Goal: Find specific page/section

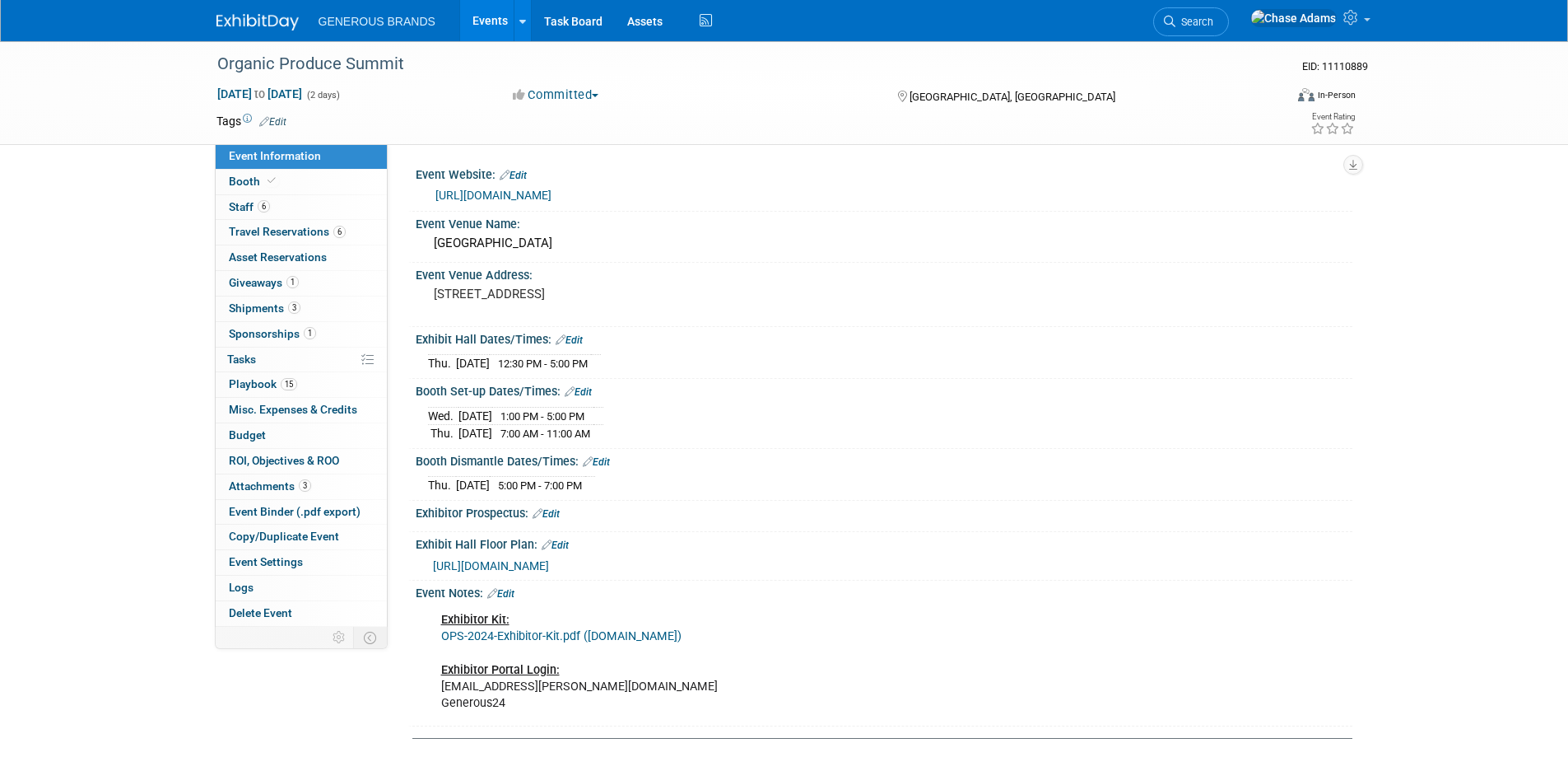
click at [255, 27] on img at bounding box center [257, 22] width 82 height 17
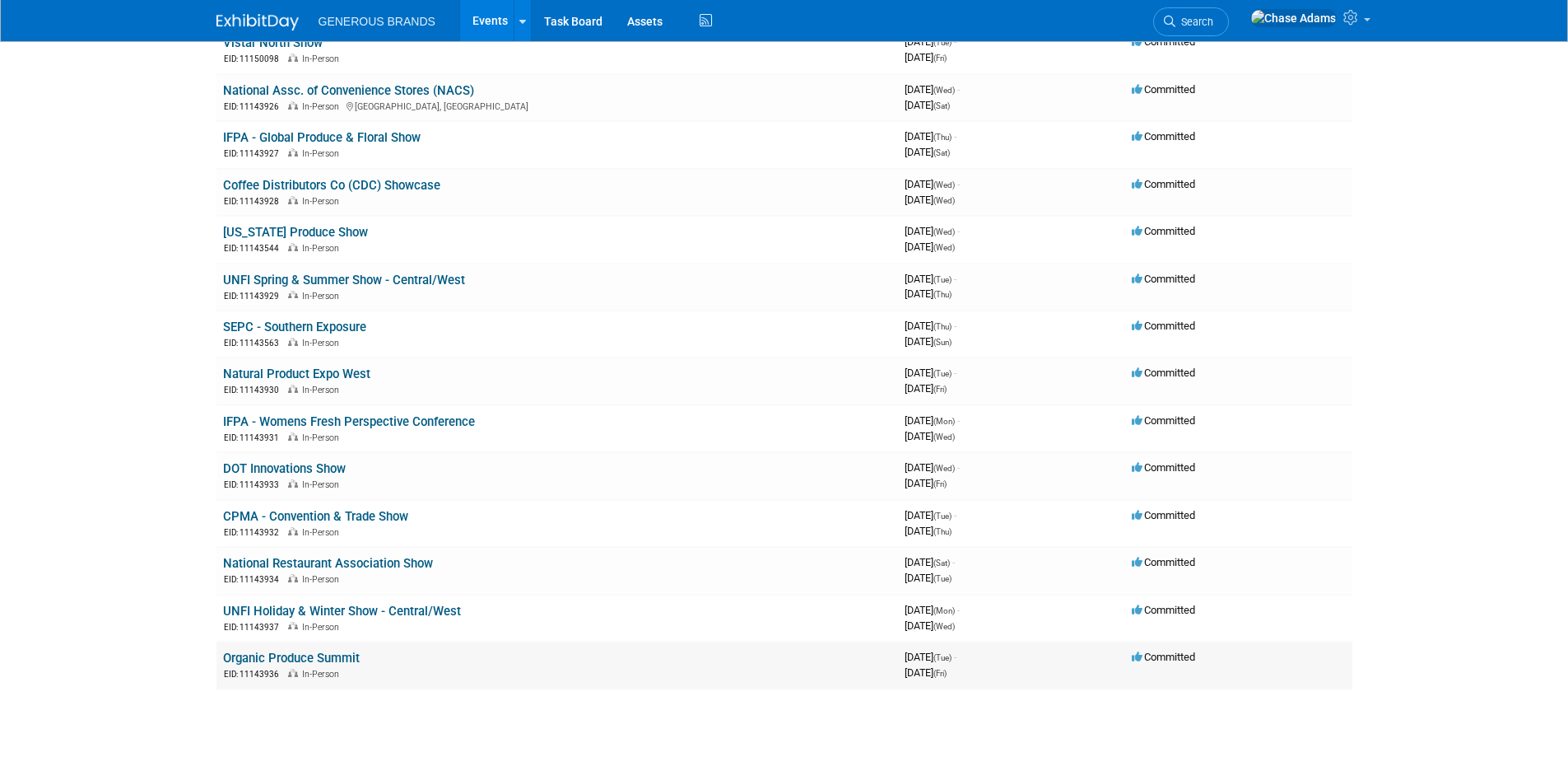
scroll to position [274, 0]
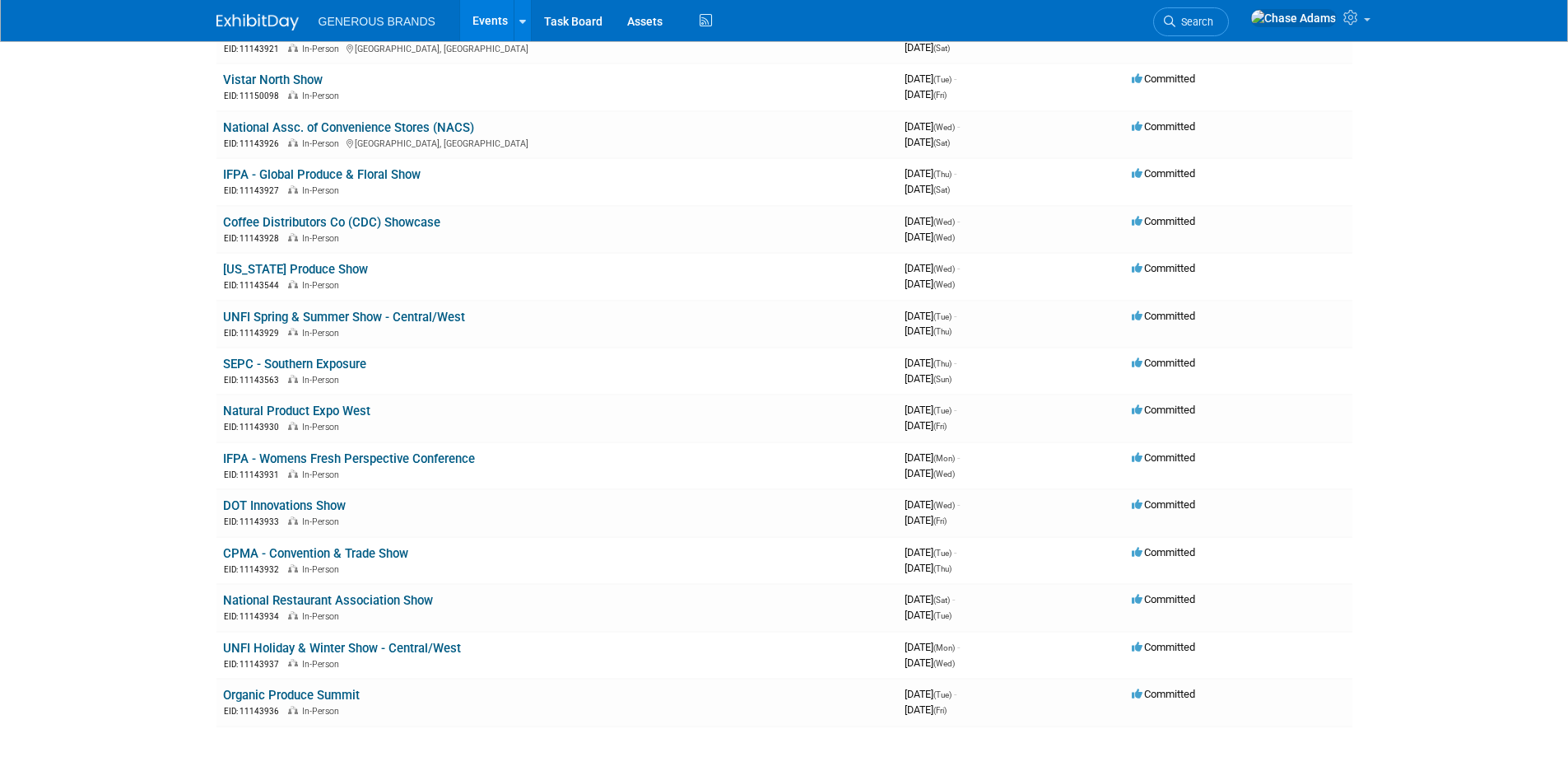
click at [1371, 264] on body "GENEROUS BRANDS Events Add Event Bulk Upload Events Shareable Event Boards Rece…" at bounding box center [784, 104] width 1568 height 757
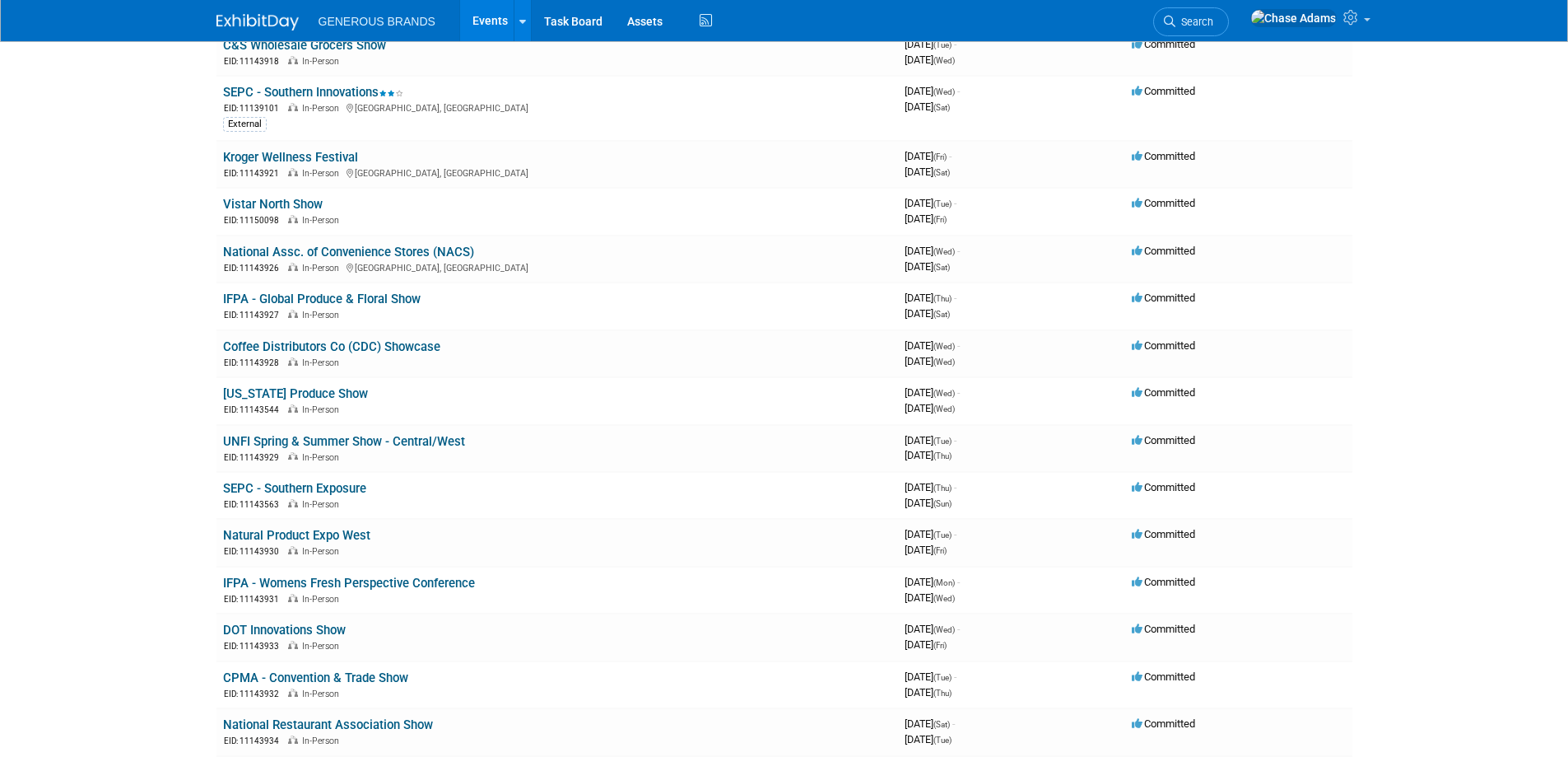
scroll to position [164, 0]
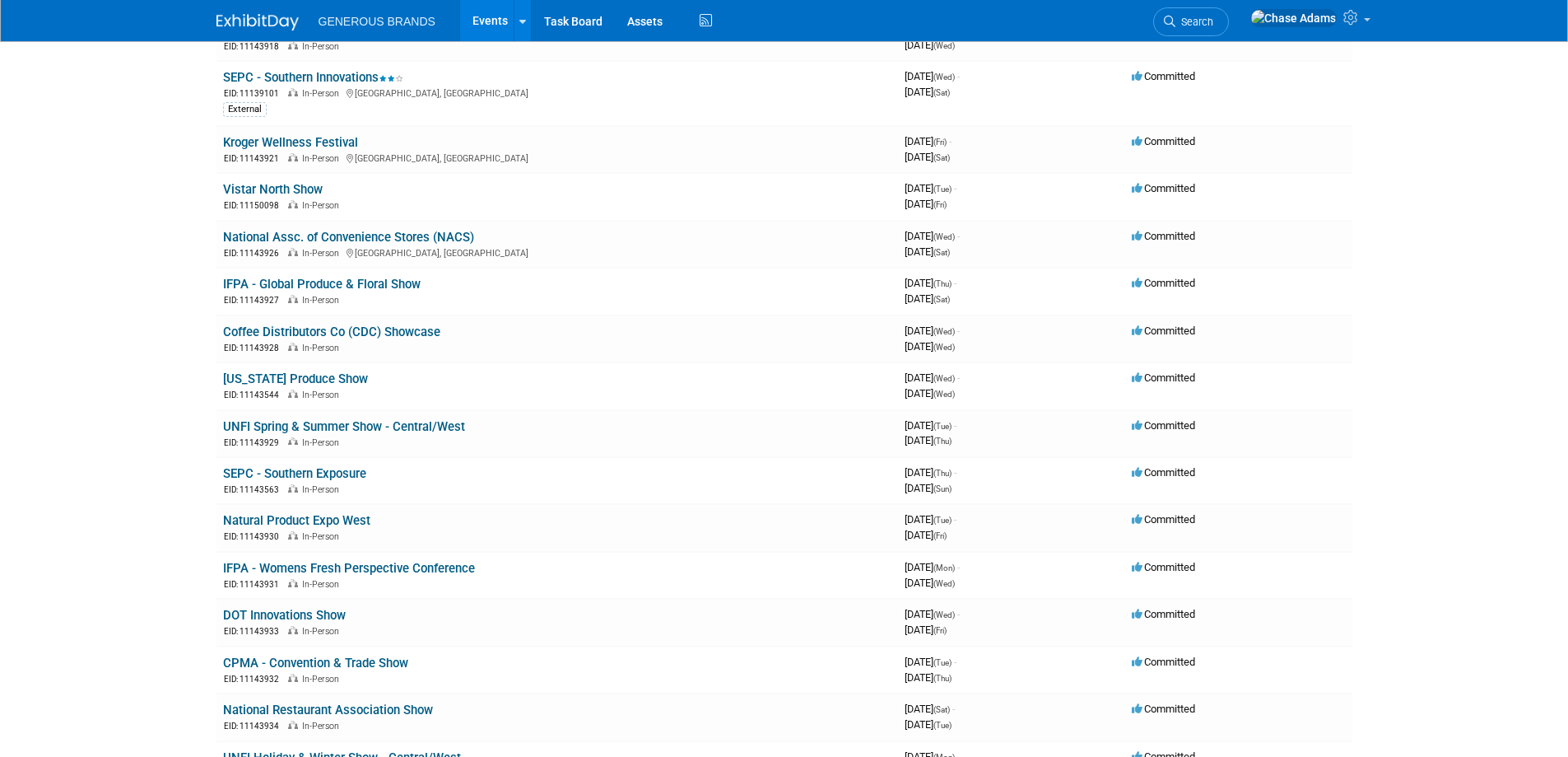
click at [137, 476] on body "GENEROUS BRANDS Events Add Event Bulk Upload Events Shareable Event Boards Rece…" at bounding box center [784, 214] width 1568 height 757
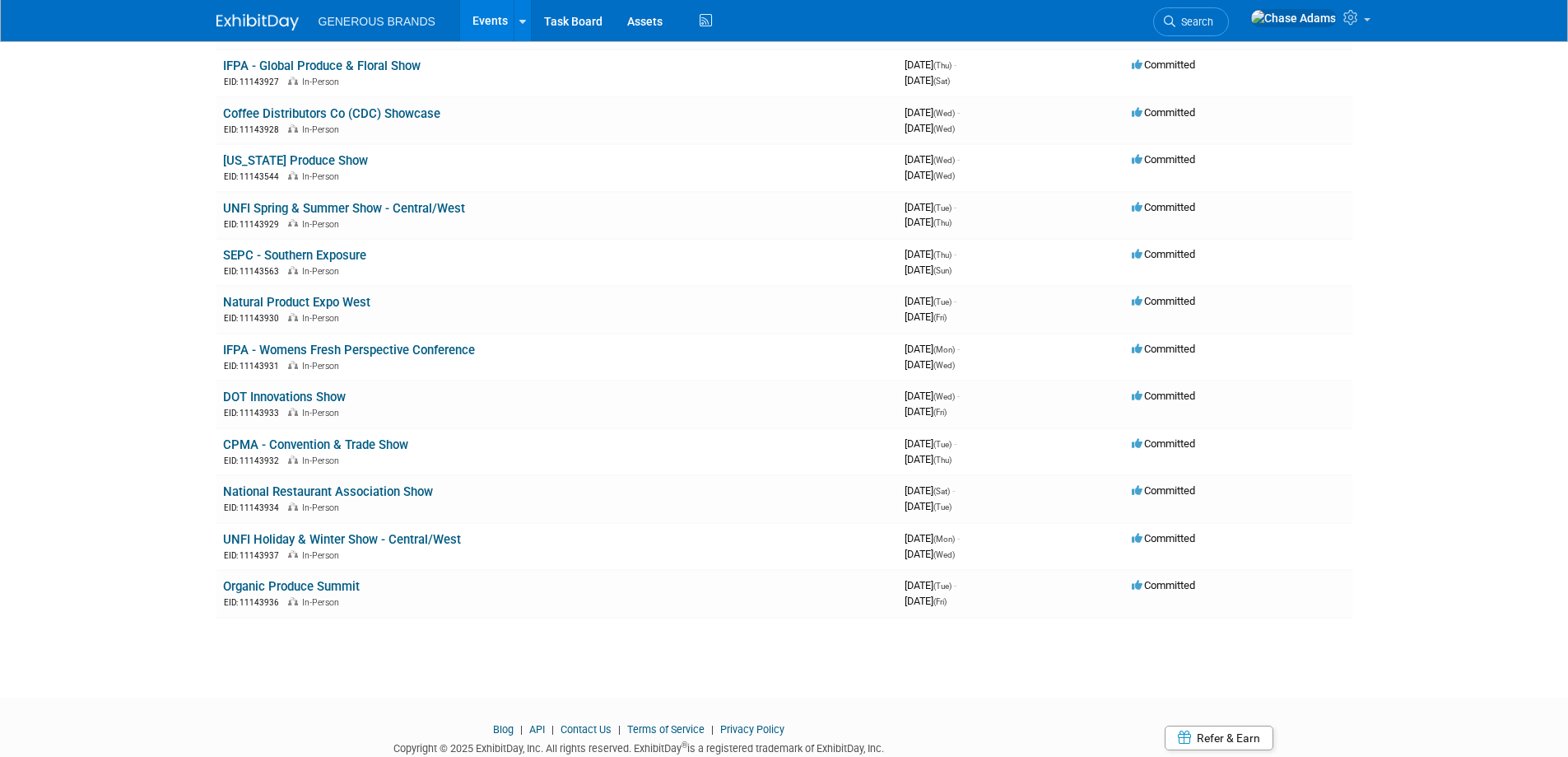
scroll to position [412, 0]
